Goal: Navigation & Orientation: Find specific page/section

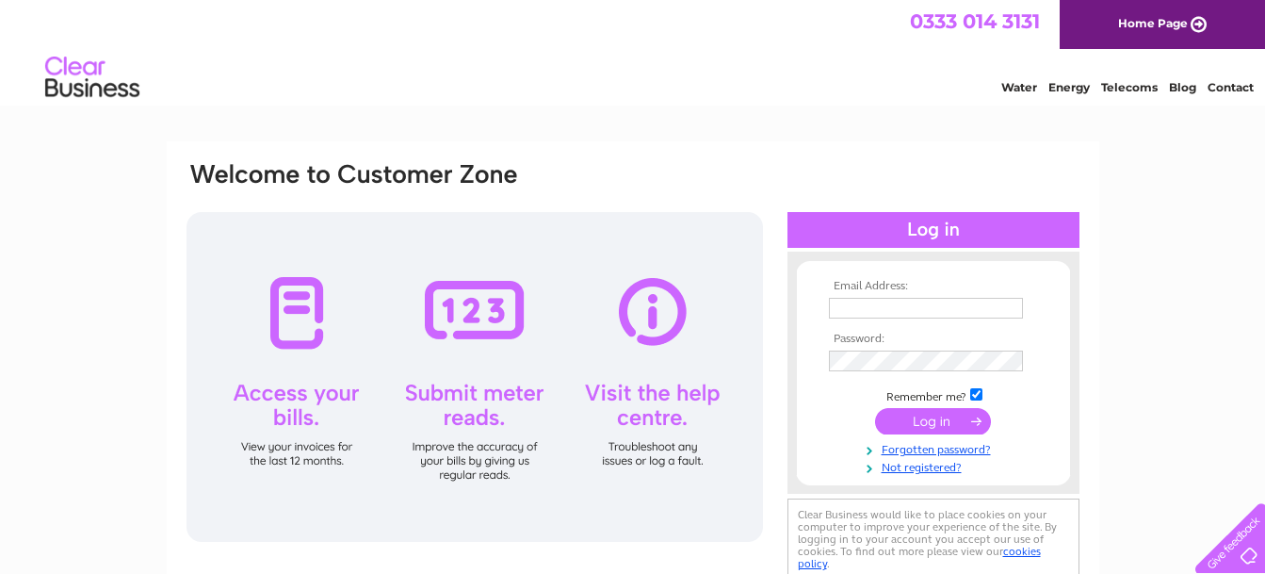
type input "catherinelaverty@yahoo.co.uk"
click at [914, 419] on input "submit" at bounding box center [933, 421] width 116 height 26
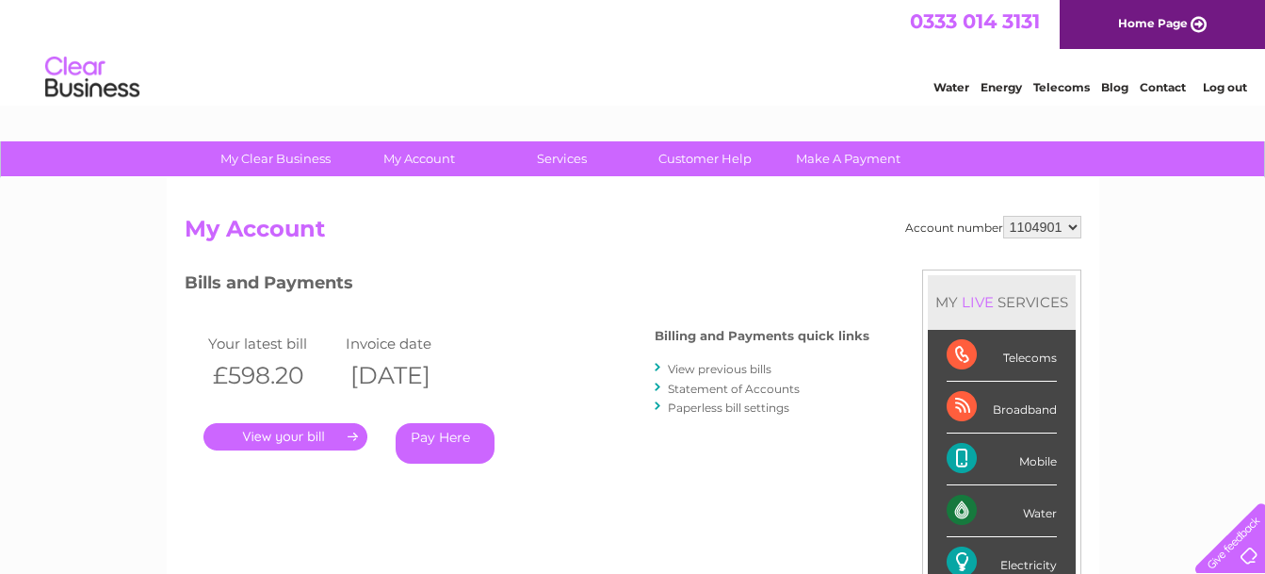
click at [961, 406] on div "Broadband" at bounding box center [1002, 407] width 110 height 52
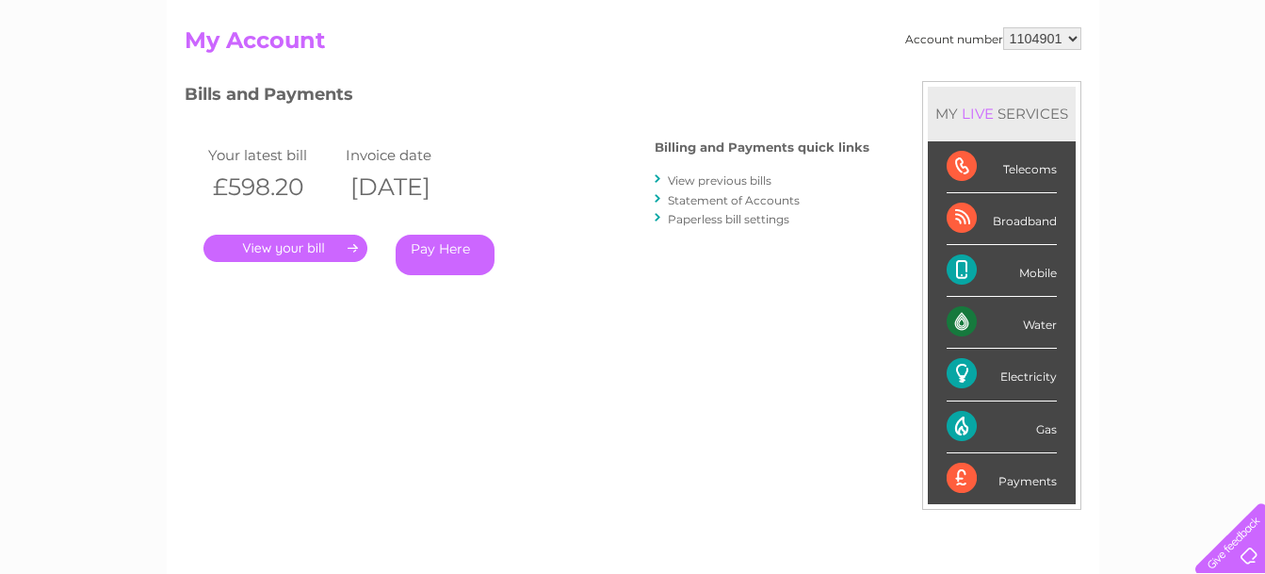
scroll to position [151, 0]
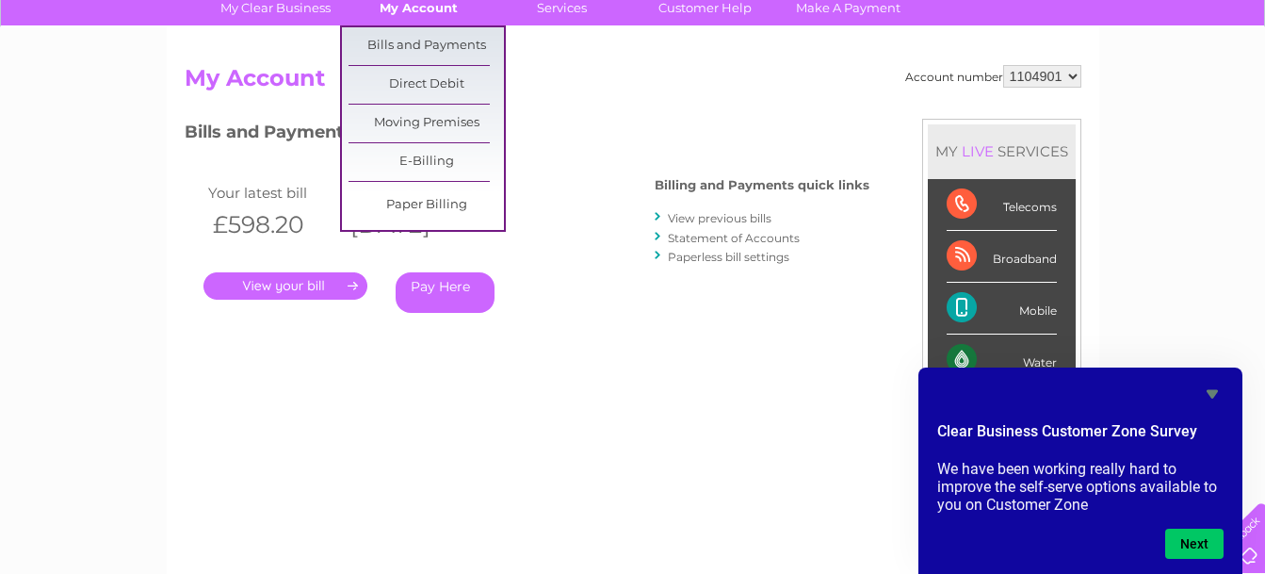
click at [435, 4] on link "My Account" at bounding box center [418, 8] width 155 height 35
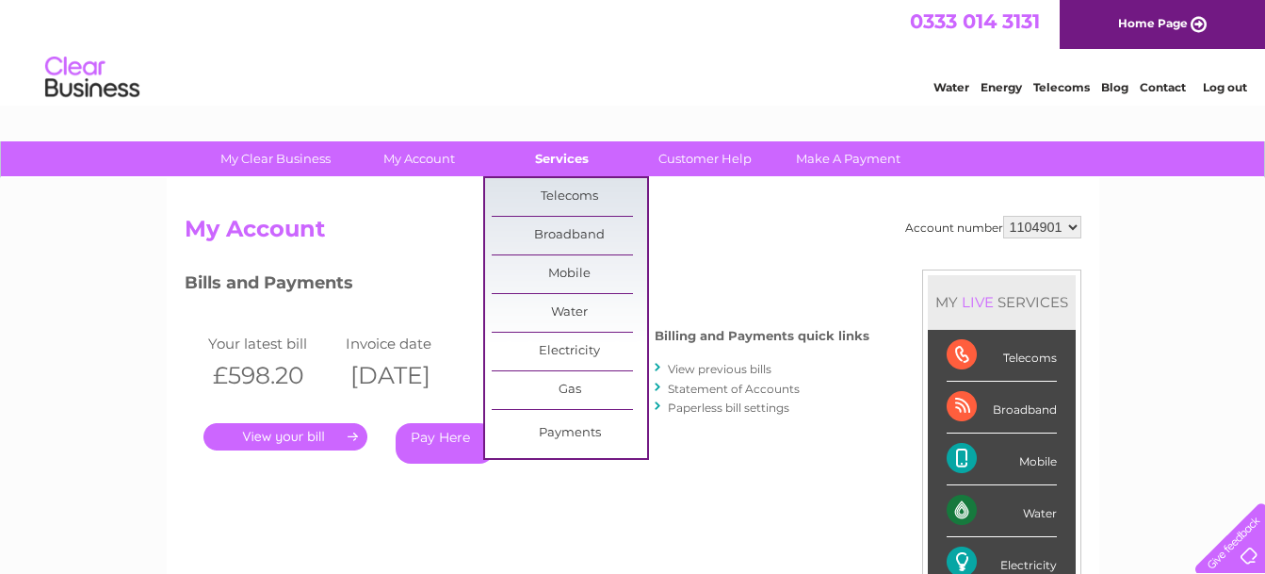
click at [560, 154] on link "Services" at bounding box center [561, 158] width 155 height 35
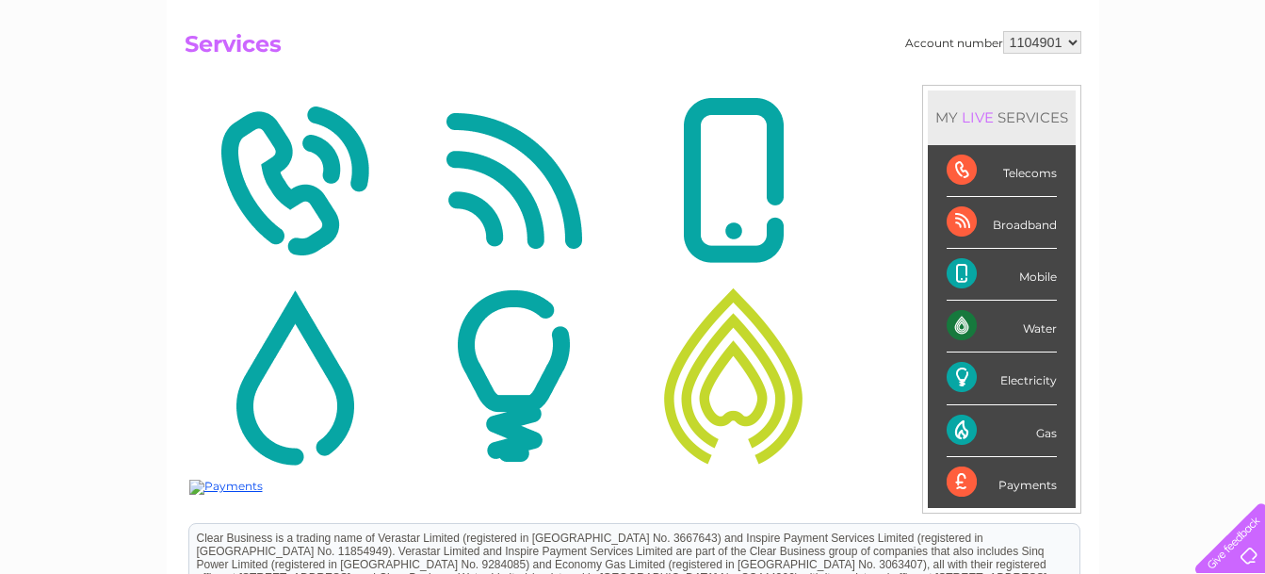
scroll to position [188, 0]
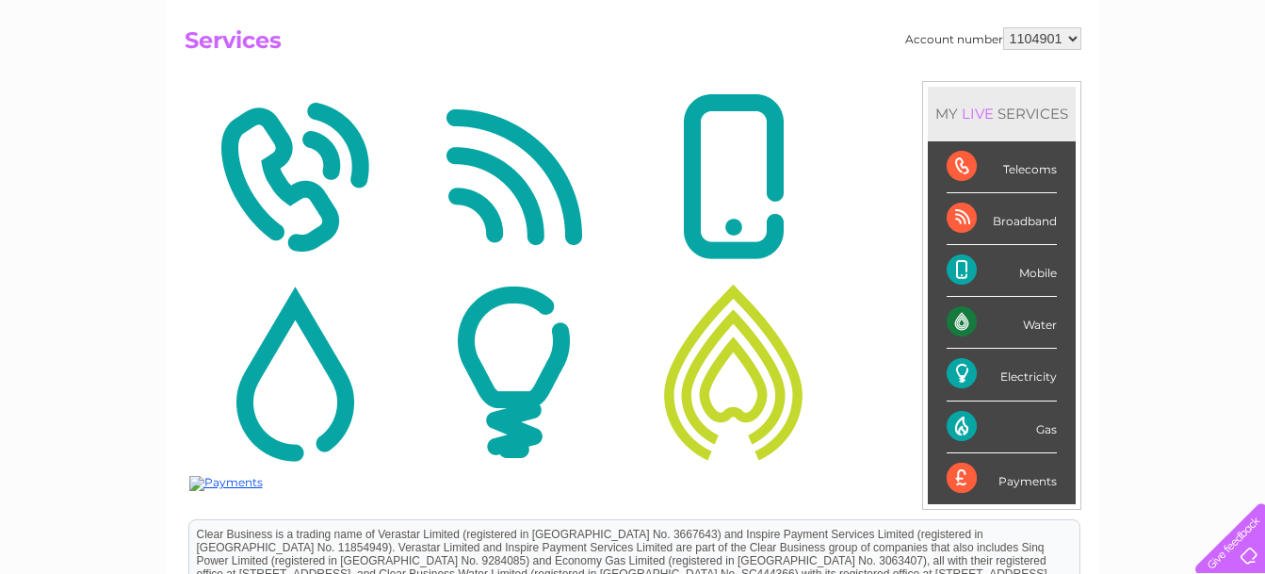
click at [523, 203] on img at bounding box center [514, 177] width 210 height 183
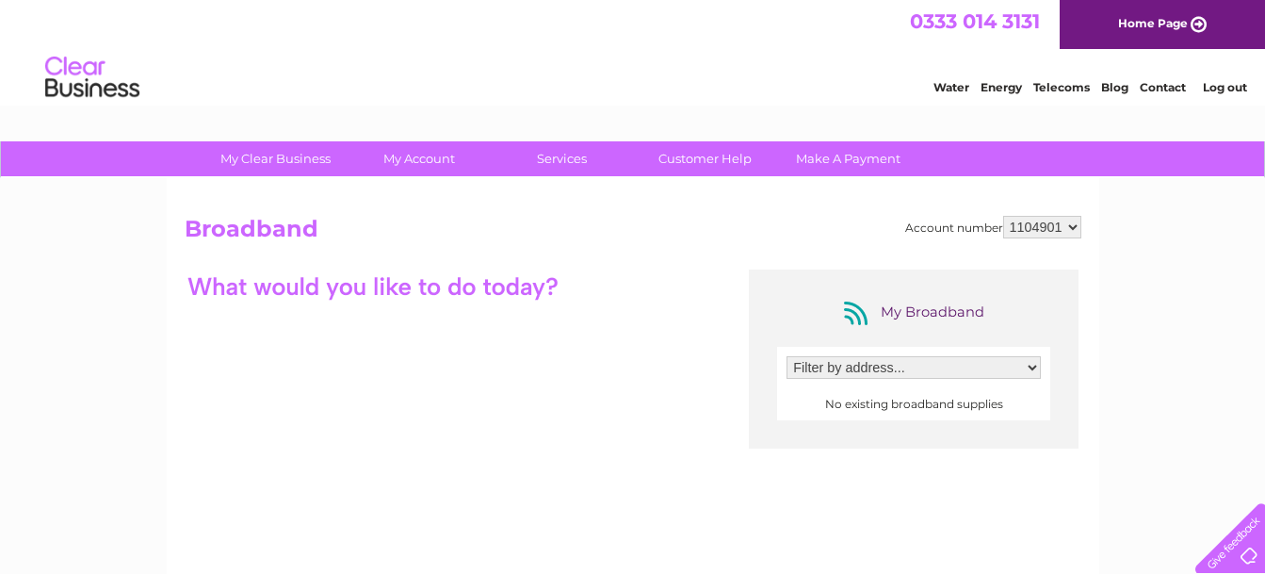
click at [1163, 81] on link "Contact" at bounding box center [1163, 87] width 46 height 14
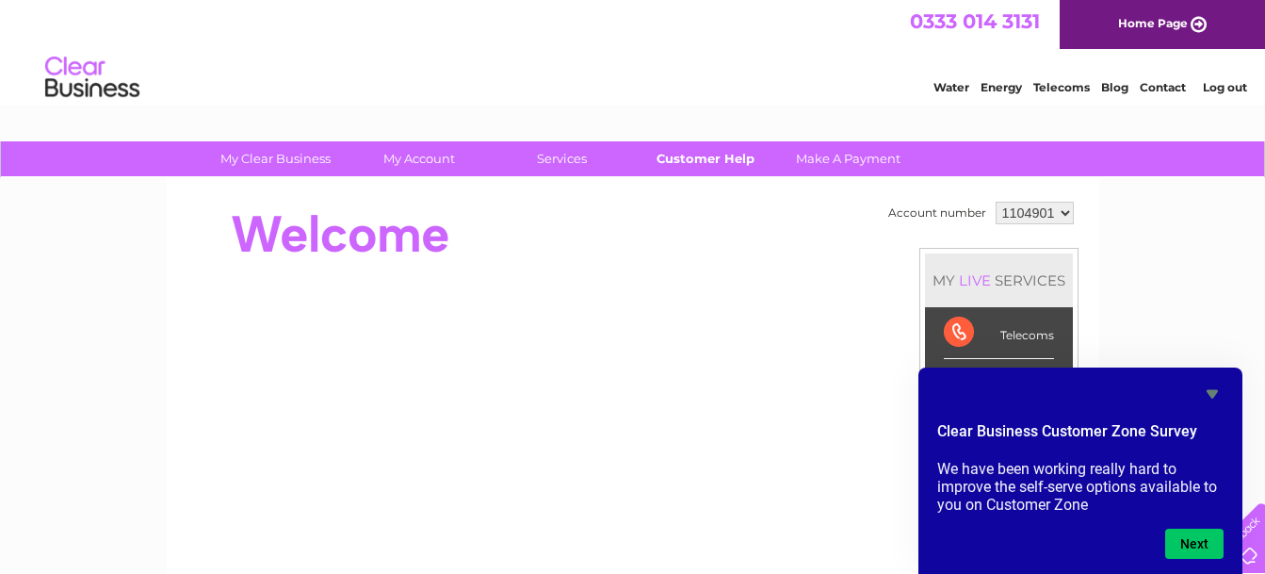
click at [716, 154] on link "Customer Help" at bounding box center [704, 158] width 155 height 35
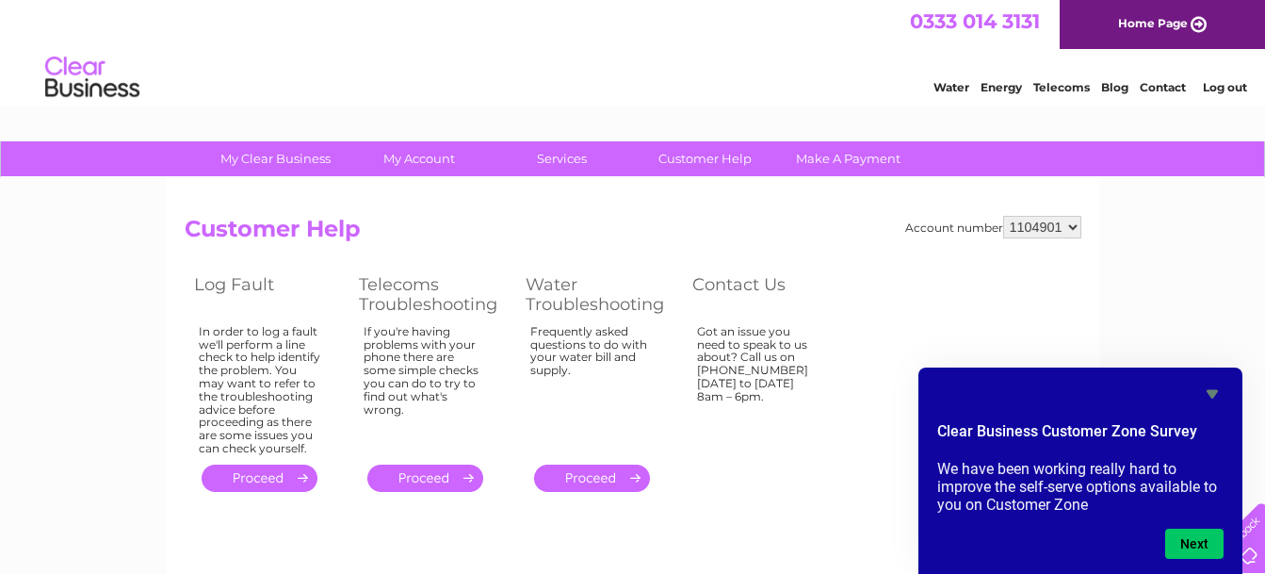
click at [1239, 84] on link "Log out" at bounding box center [1225, 87] width 44 height 14
